Goal: Task Accomplishment & Management: Manage account settings

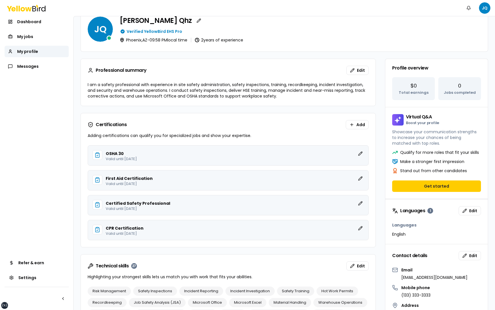
scroll to position [84, 0]
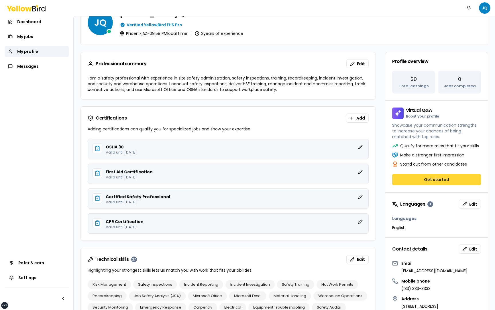
click at [411, 175] on button "Get started" at bounding box center [436, 179] width 89 height 11
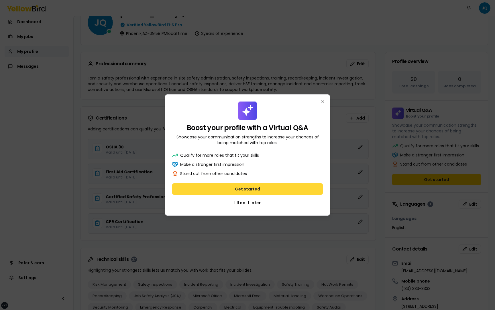
click at [257, 191] on button "Get started" at bounding box center [247, 189] width 151 height 11
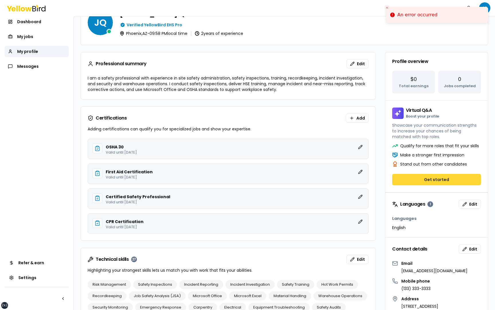
click at [442, 182] on button "Get started" at bounding box center [436, 179] width 89 height 11
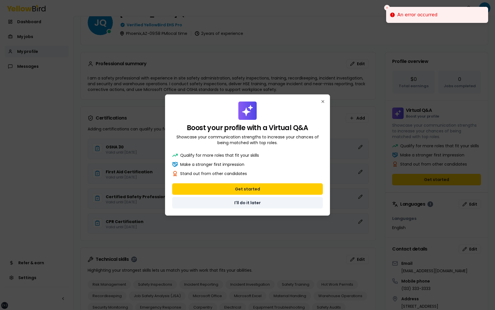
click at [258, 202] on button "I'll do it later" at bounding box center [247, 202] width 151 height 11
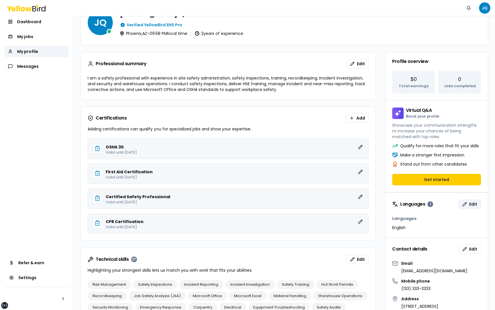
click at [473, 202] on span "Edit" at bounding box center [473, 205] width 8 height 6
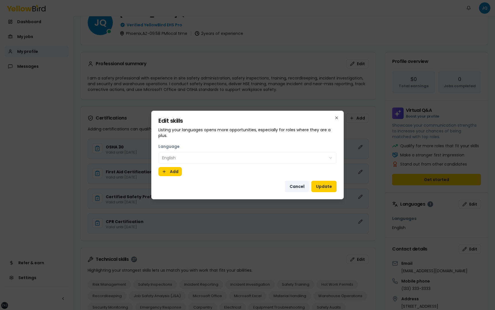
click at [302, 184] on button "Cancel" at bounding box center [297, 186] width 24 height 11
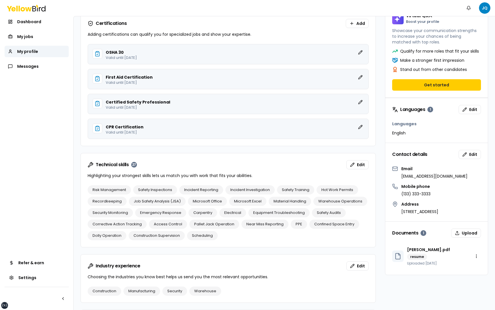
scroll to position [181, 0]
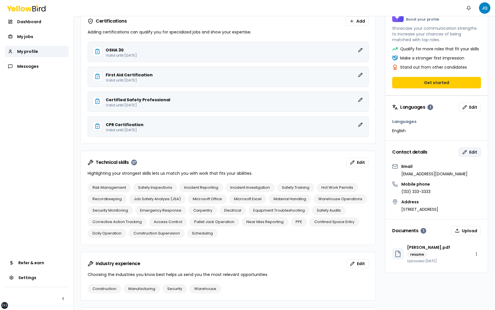
click at [466, 154] on button "Edit" at bounding box center [469, 152] width 22 height 9
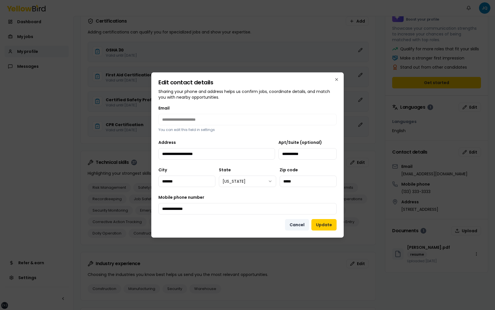
click at [300, 225] on button "Cancel" at bounding box center [297, 224] width 24 height 11
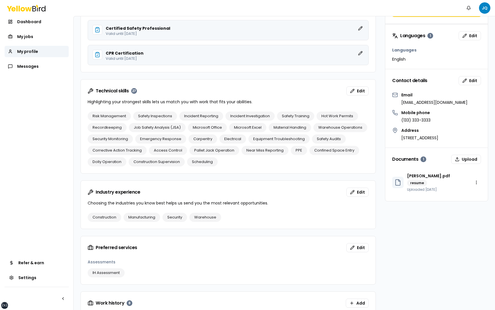
scroll to position [271, 0]
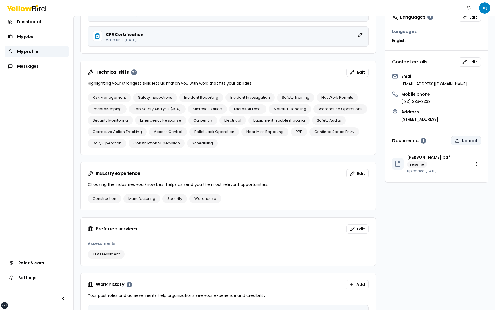
click at [465, 138] on button "Upload" at bounding box center [466, 140] width 30 height 9
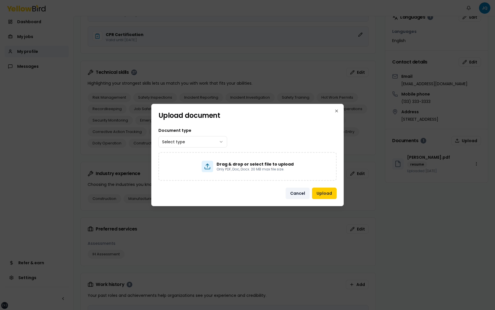
click at [297, 193] on button "Cancel" at bounding box center [297, 193] width 24 height 11
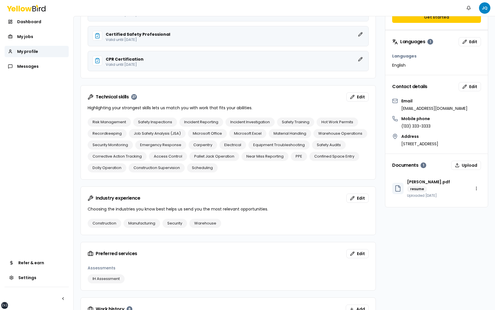
scroll to position [239, 0]
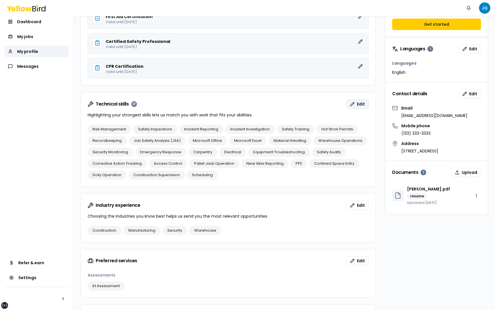
click at [356, 105] on button "Edit" at bounding box center [357, 104] width 22 height 9
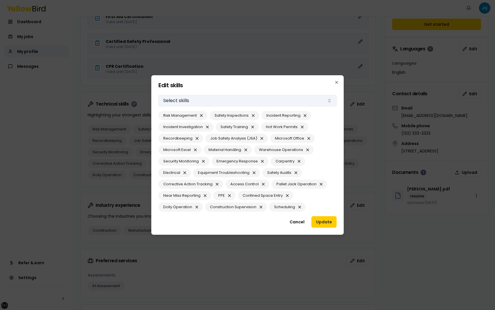
click at [230, 102] on button "Select skills" at bounding box center [247, 100] width 178 height 11
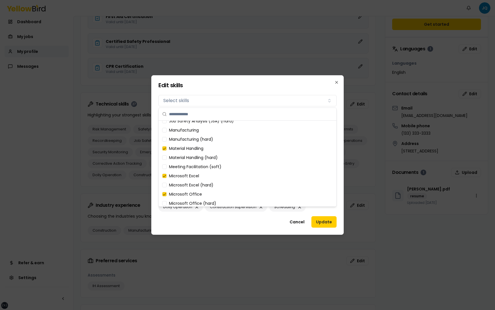
scroll to position [441, 0]
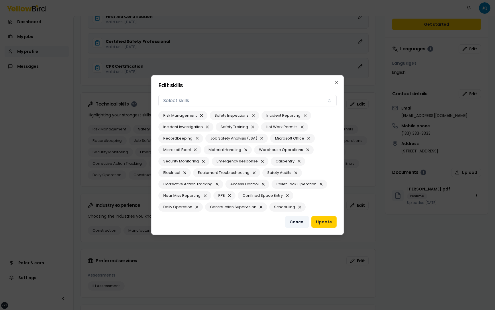
click at [294, 220] on button "Cancel" at bounding box center [297, 221] width 24 height 11
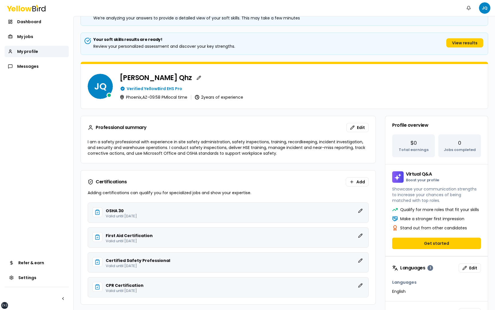
scroll to position [0, 0]
